Goal: Find specific page/section: Find specific page/section

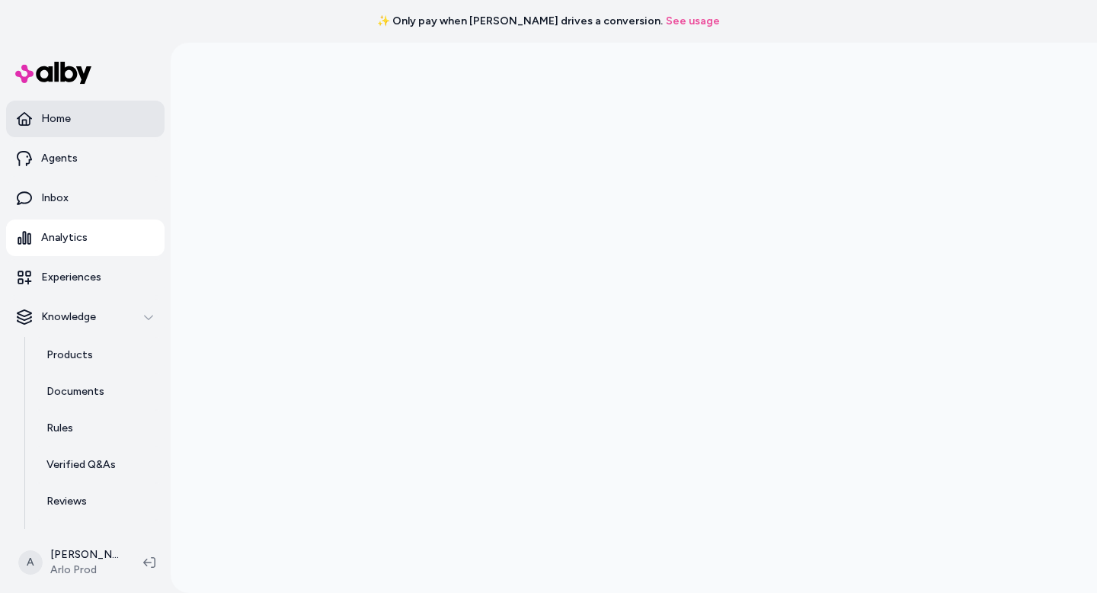
click at [59, 121] on p "Home" at bounding box center [56, 118] width 30 height 15
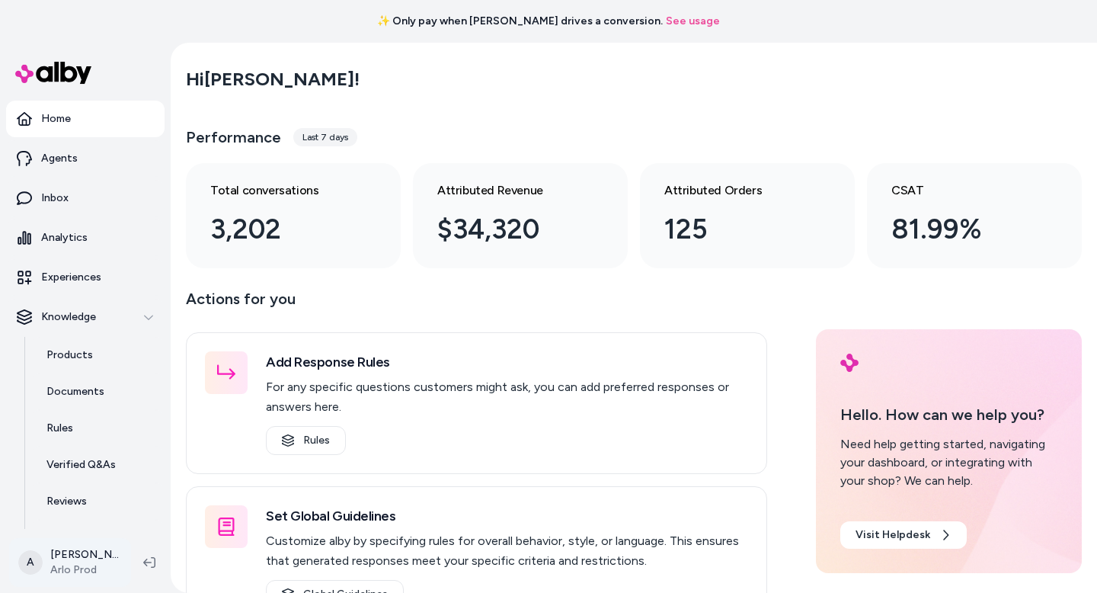
click at [74, 561] on html "✨ Only pay when [PERSON_NAME] drives a conversion. See usage Home Agents Inbox …" at bounding box center [548, 296] width 1097 height 593
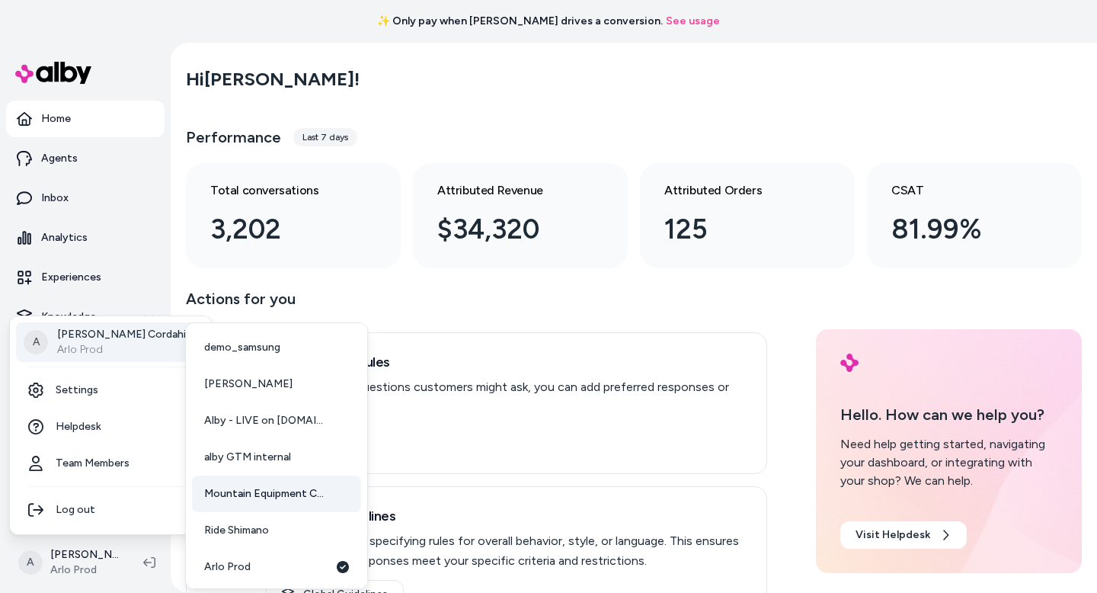
scroll to position [113, 0]
click at [270, 496] on span "Bed Bath and Beyond" at bounding box center [256, 490] width 105 height 15
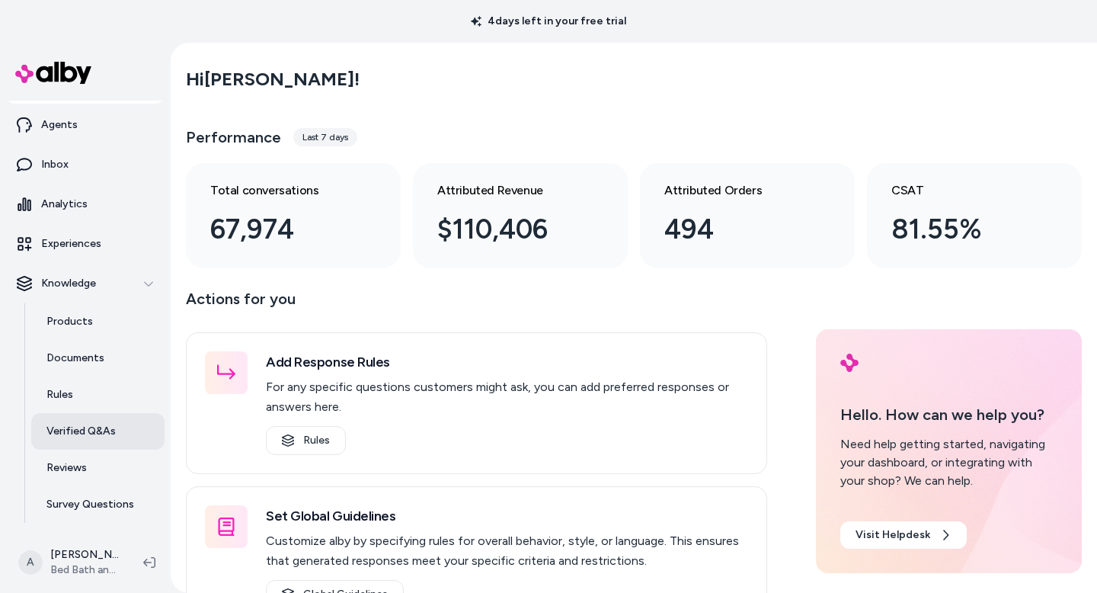
scroll to position [67, 0]
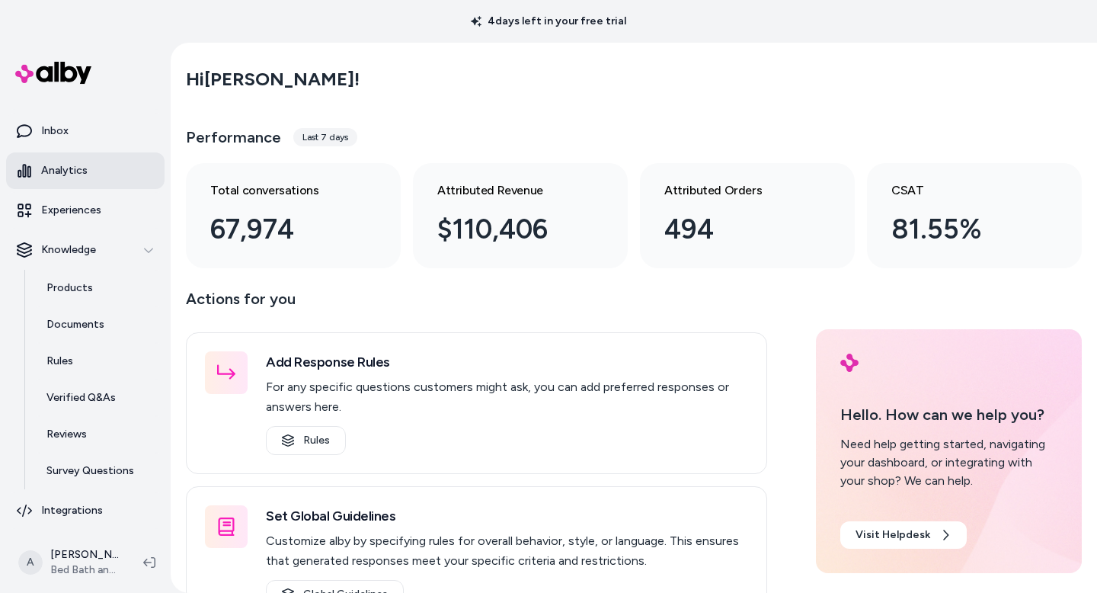
click at [68, 163] on p "Analytics" at bounding box center [64, 170] width 46 height 15
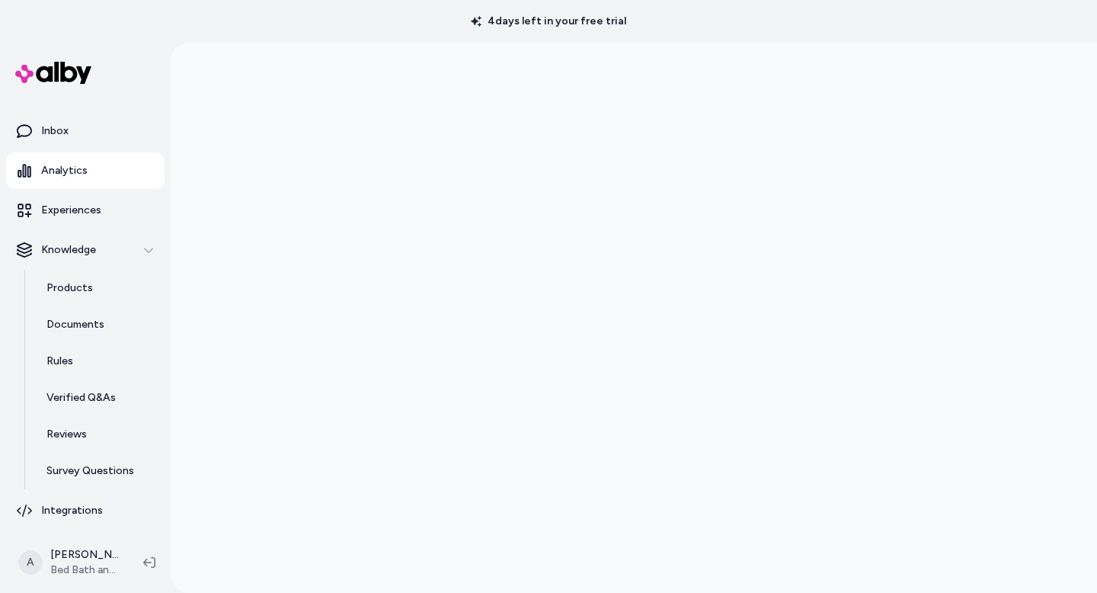
scroll to position [43, 0]
